Goal: Information Seeking & Learning: Learn about a topic

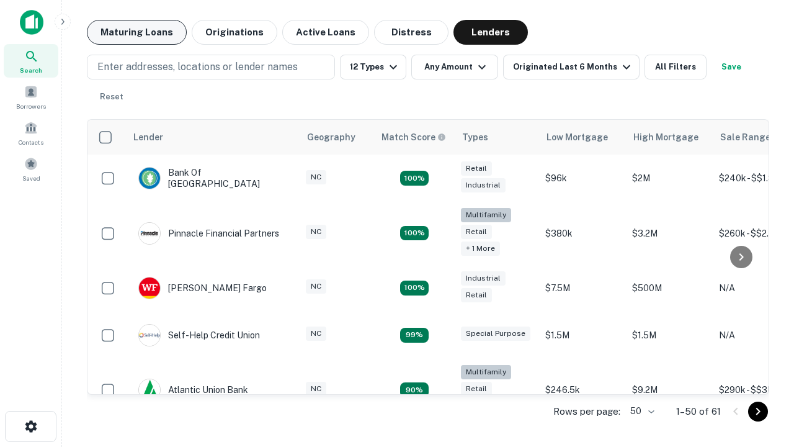
click at [136, 32] on button "Maturing Loans" at bounding box center [137, 32] width 100 height 25
